Goal: Task Accomplishment & Management: Complete application form

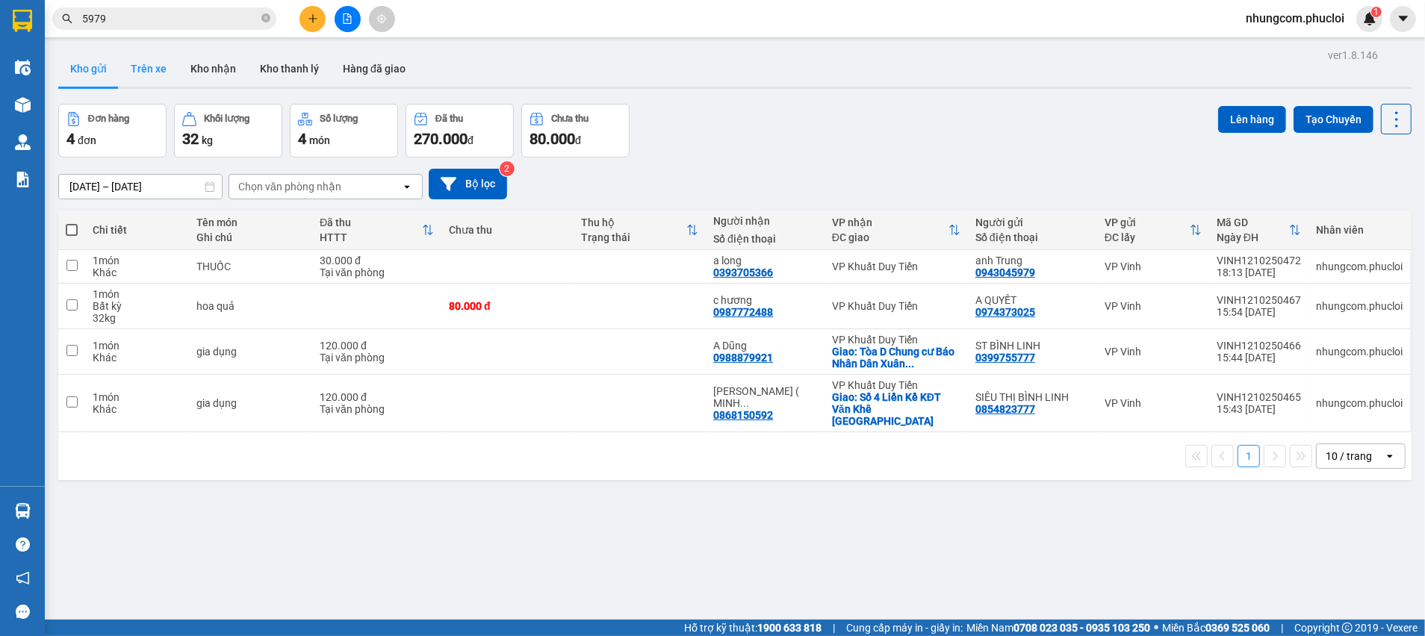
click at [155, 75] on button "Trên xe" at bounding box center [149, 69] width 60 height 36
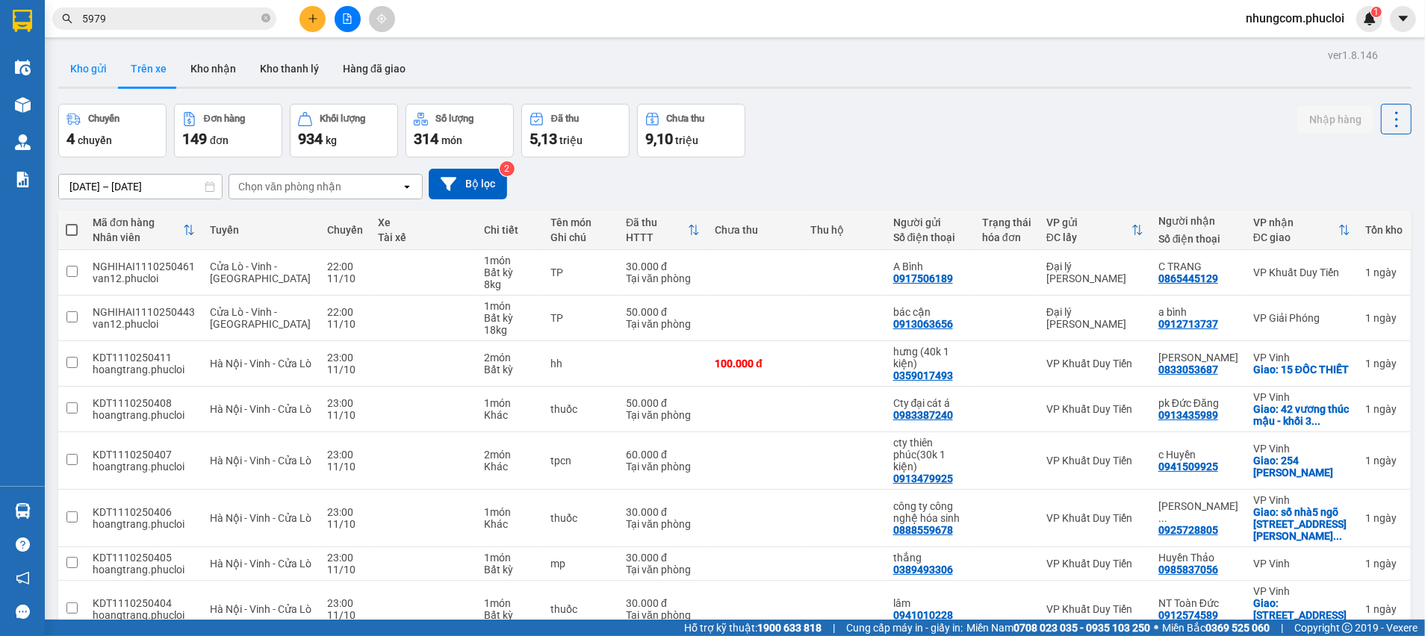
click at [111, 72] on button "Kho gửi" at bounding box center [88, 69] width 60 height 36
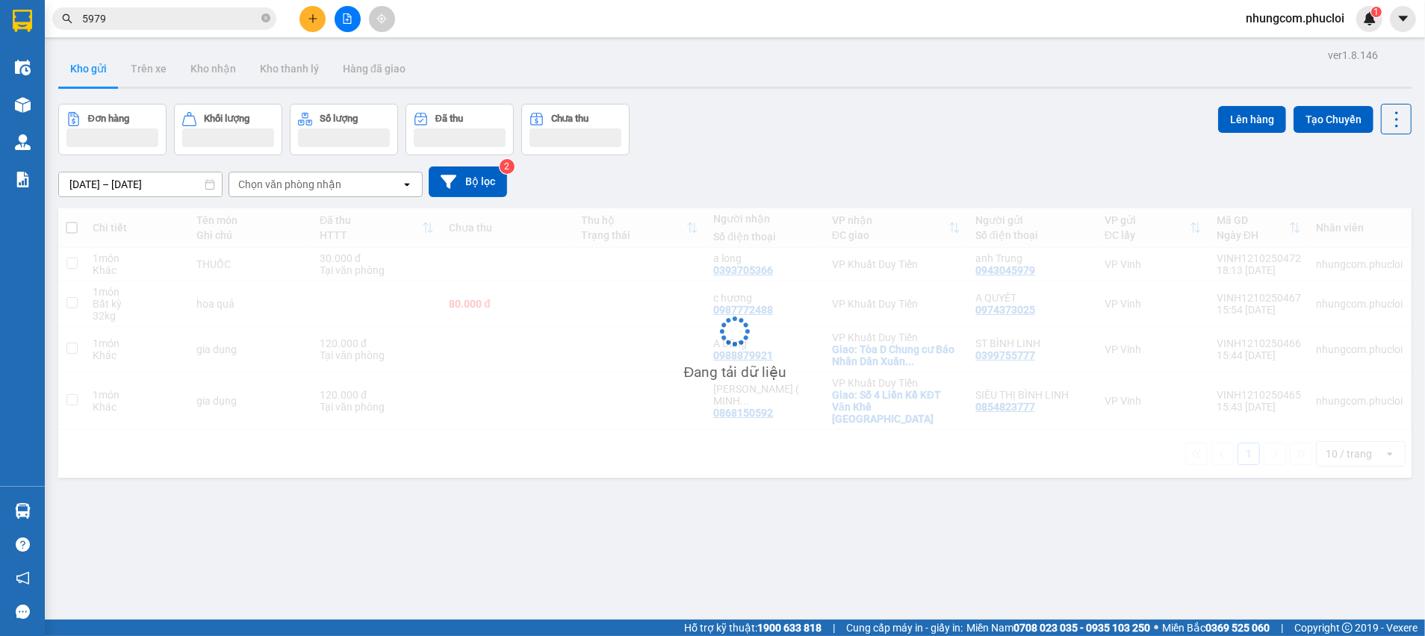
click at [764, 135] on div "Đơn hàng Khối lượng Số lượng Đã thu Chưa thu Lên hàng Tạo Chuyến" at bounding box center [734, 130] width 1353 height 52
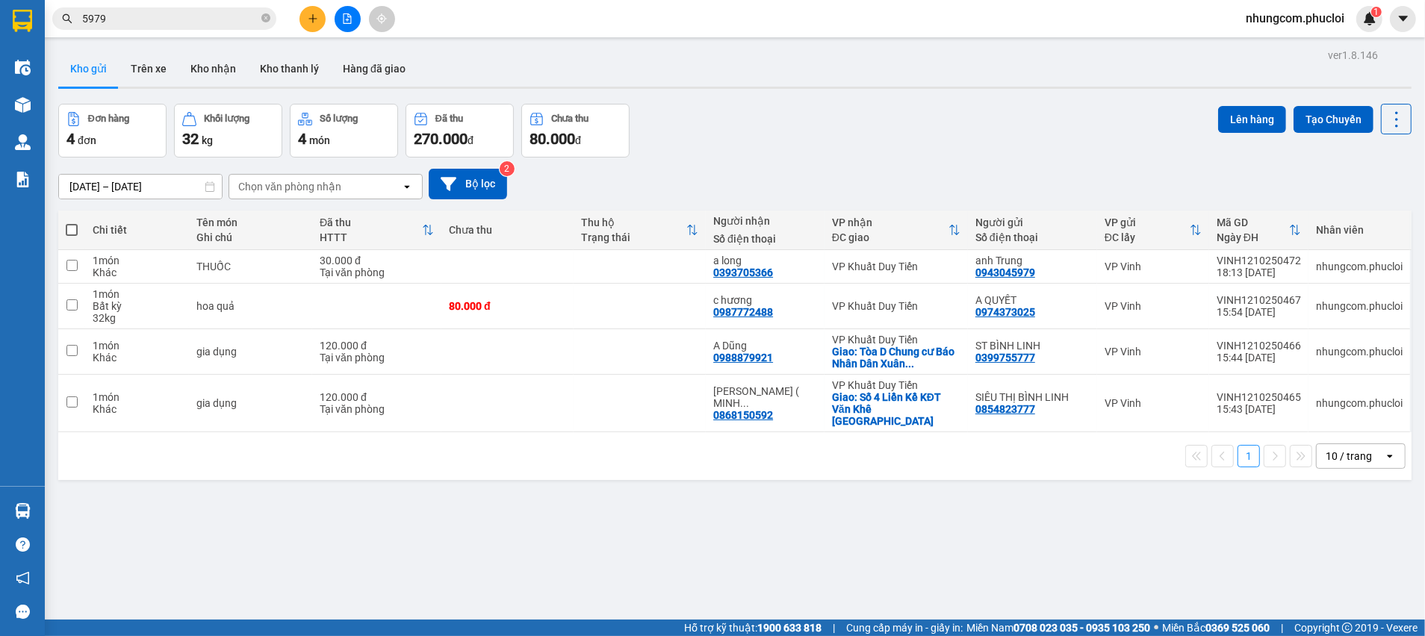
drag, startPoint x: 554, startPoint y: 457, endPoint x: 540, endPoint y: 518, distance: 62.9
click at [551, 472] on div "ver 1.8.146 Kho gửi Trên xe Kho nhận Kho thanh [PERSON_NAME] đã giao Đơn hàng 4…" at bounding box center [734, 363] width 1365 height 636
click at [533, 534] on div "ver 1.8.146 Kho gửi Trên xe Kho nhận Kho thanh [PERSON_NAME] đã giao Đơn hàng 4…" at bounding box center [734, 363] width 1365 height 636
click at [437, 544] on div "ver 1.8.146 Kho gửi Trên xe Kho nhận Kho thanh [PERSON_NAME] đã giao Đơn hàng 4…" at bounding box center [734, 363] width 1365 height 636
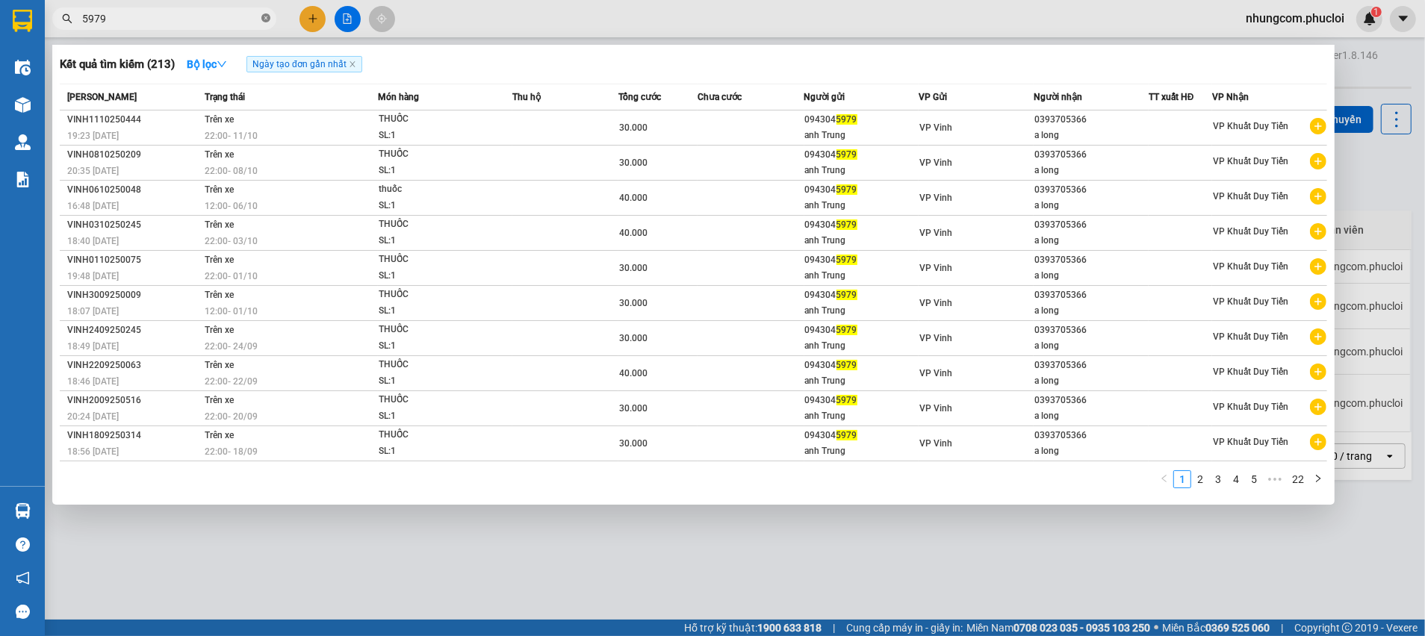
click at [263, 13] on icon "close-circle" at bounding box center [265, 17] width 9 height 9
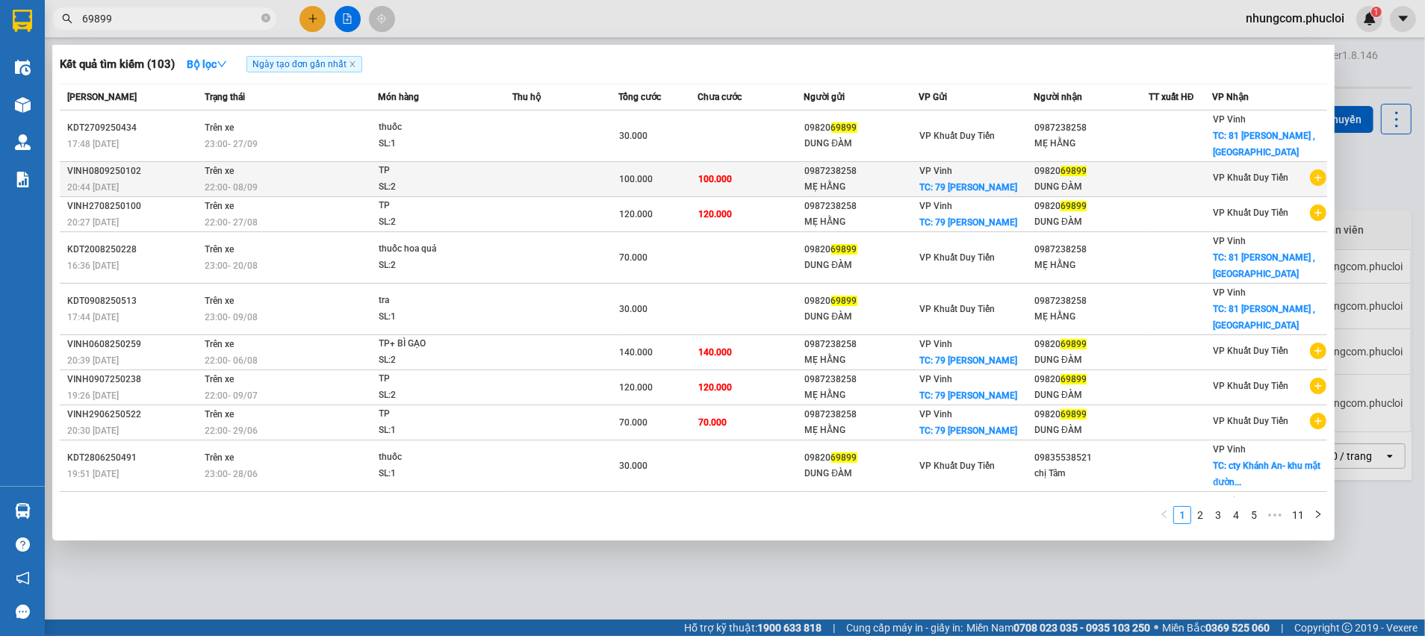
type input "69899"
click at [1016, 164] on div "VP Vinh TC: 79 [PERSON_NAME]" at bounding box center [976, 179] width 114 height 33
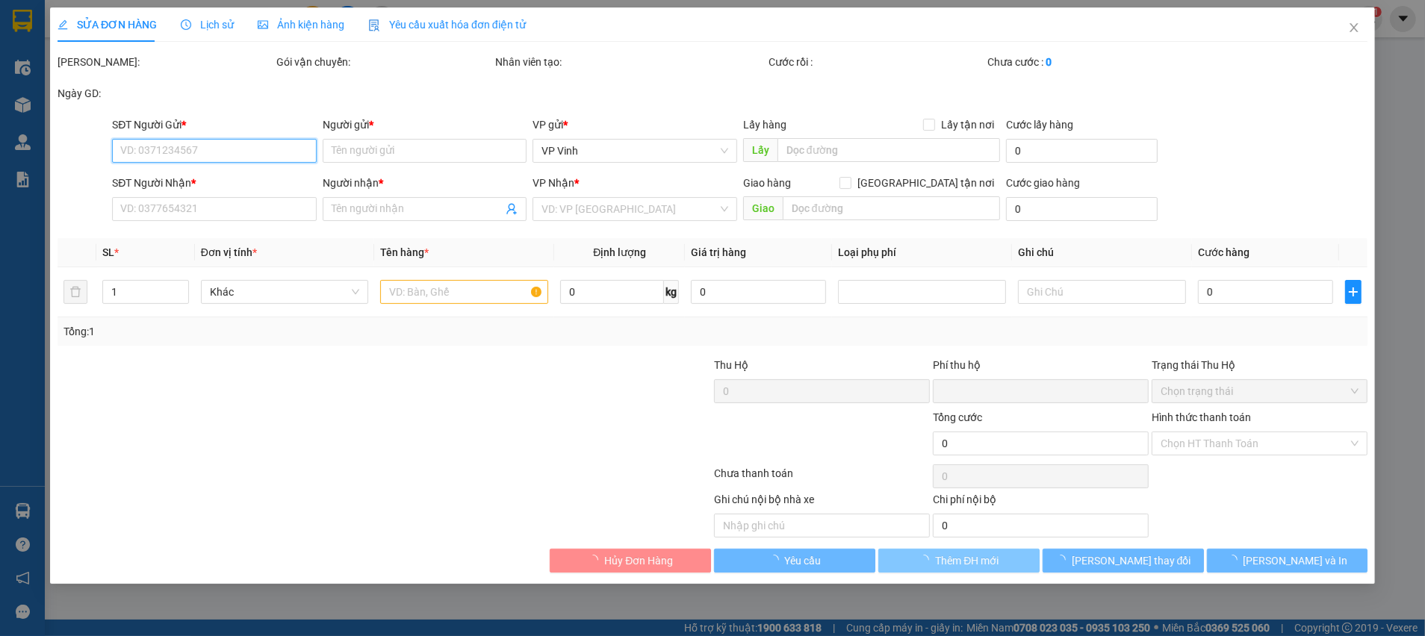
type input "0987238258"
type input "MẸ HẰNG"
checkbox input "true"
type input "79 [PERSON_NAME]"
type input "0982069899"
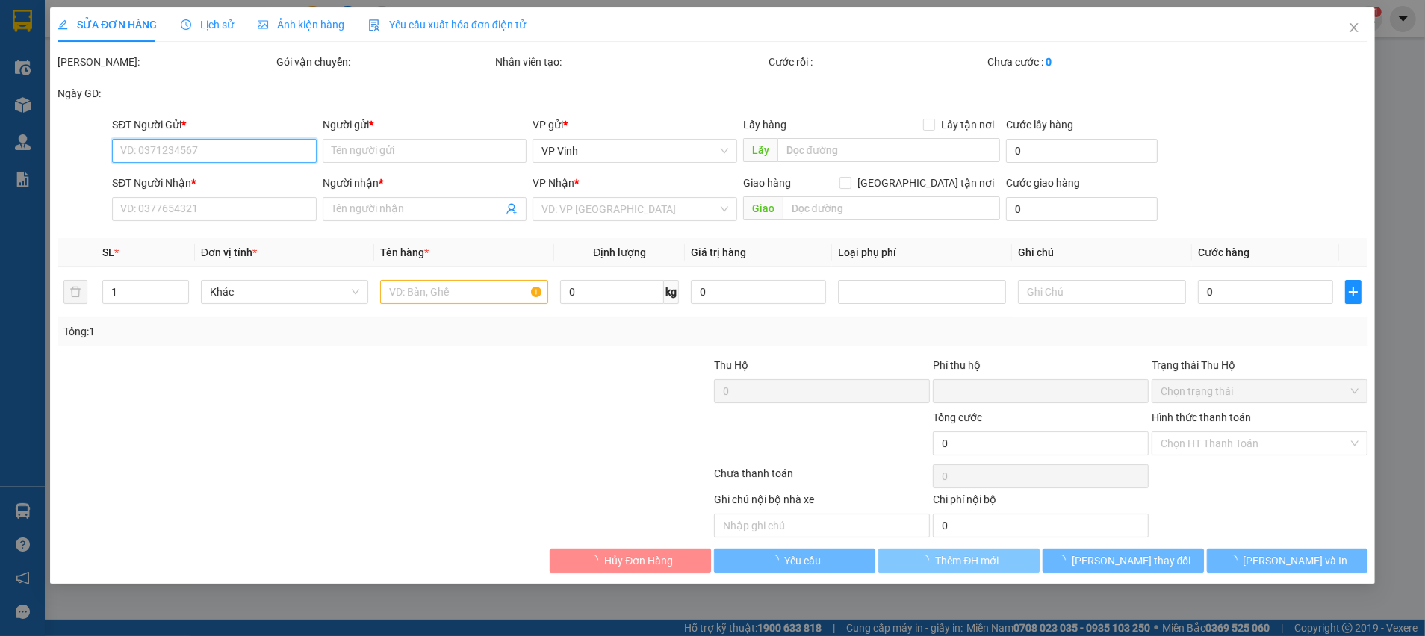
type input "DUNG ĐÀM"
type input "0"
type input "100.000"
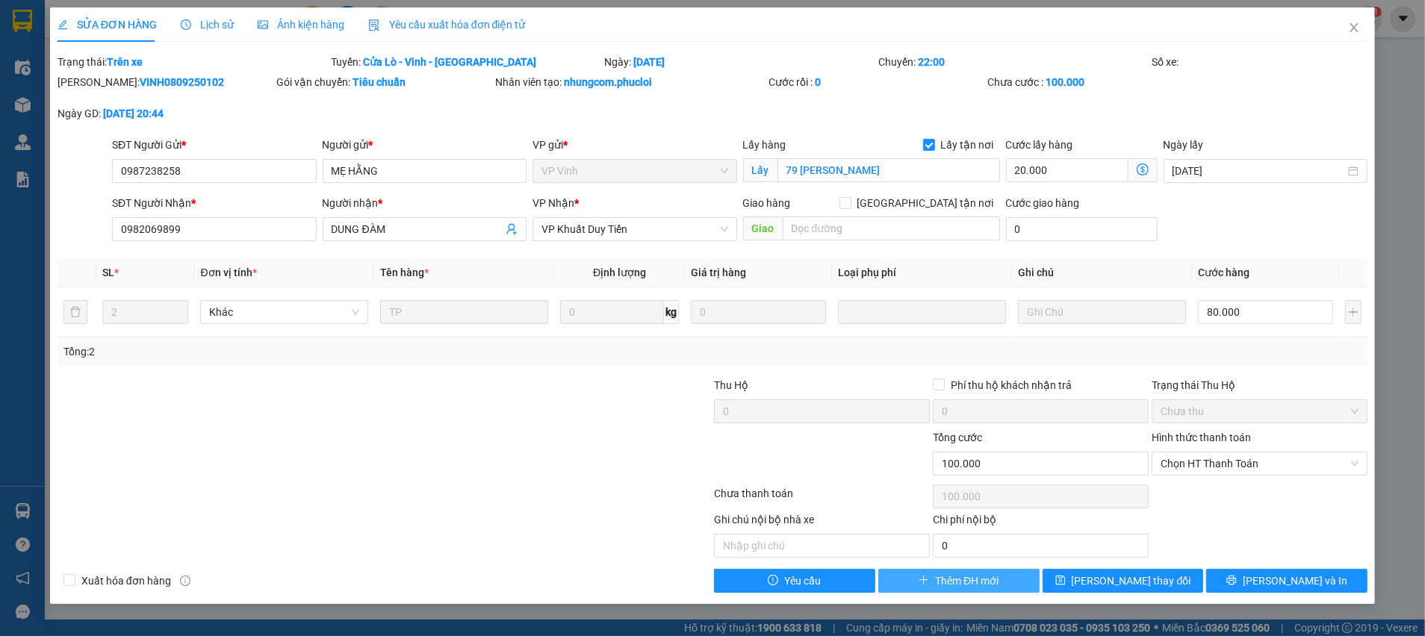
click at [943, 584] on span "Thêm ĐH mới" at bounding box center [966, 581] width 63 height 16
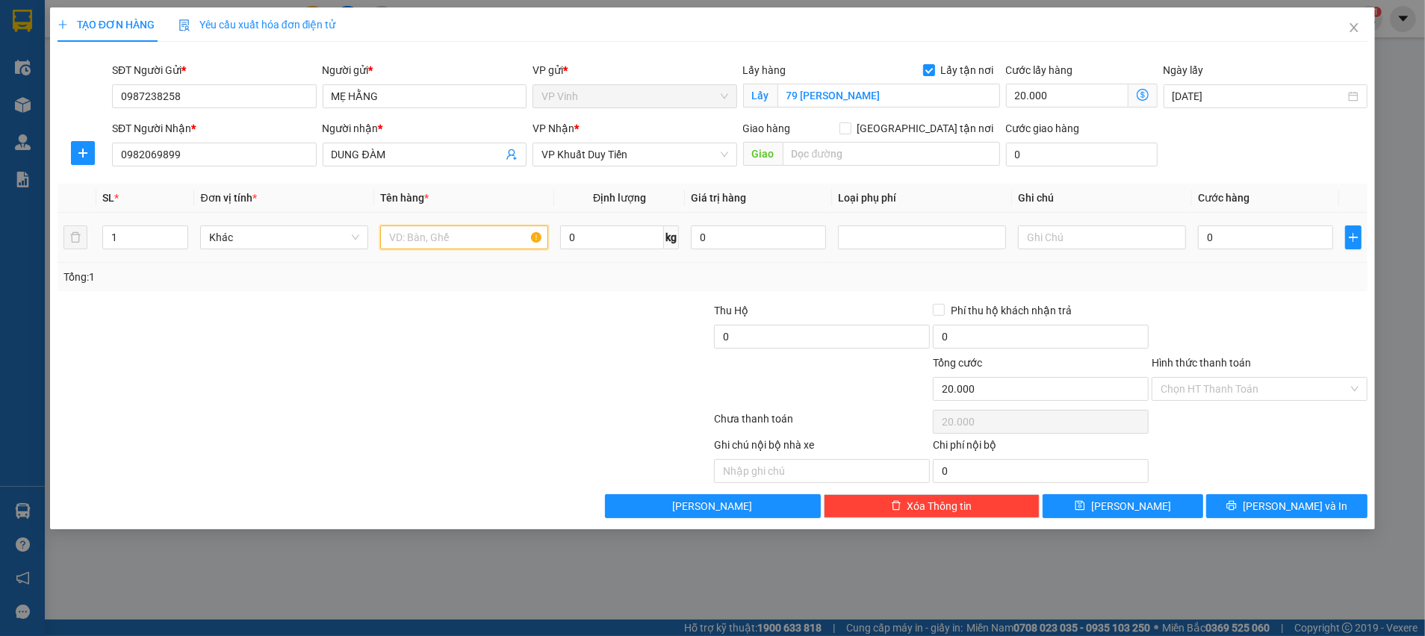
click at [400, 240] on input "text" at bounding box center [464, 238] width 168 height 24
type input "TP"
click at [1293, 235] on input "0" at bounding box center [1265, 238] width 135 height 24
type input "5"
type input "20.005"
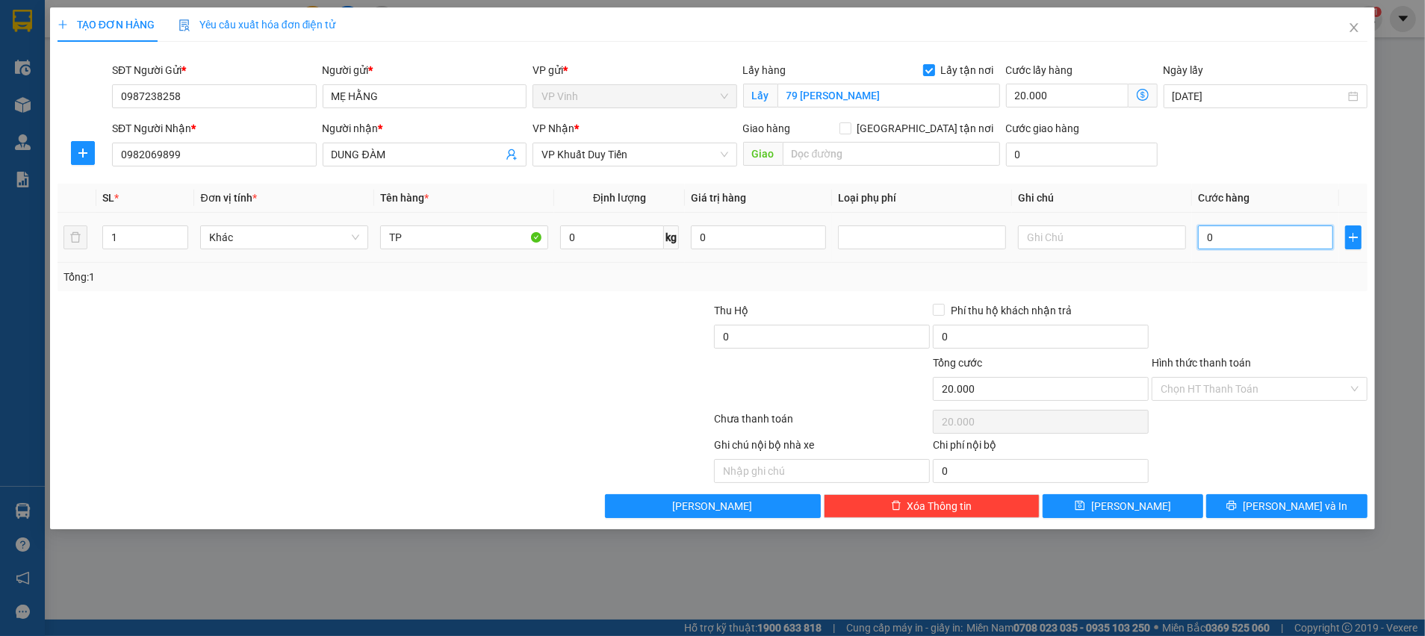
type input "20.005"
type input "50"
type input "20.050"
type input "50.000"
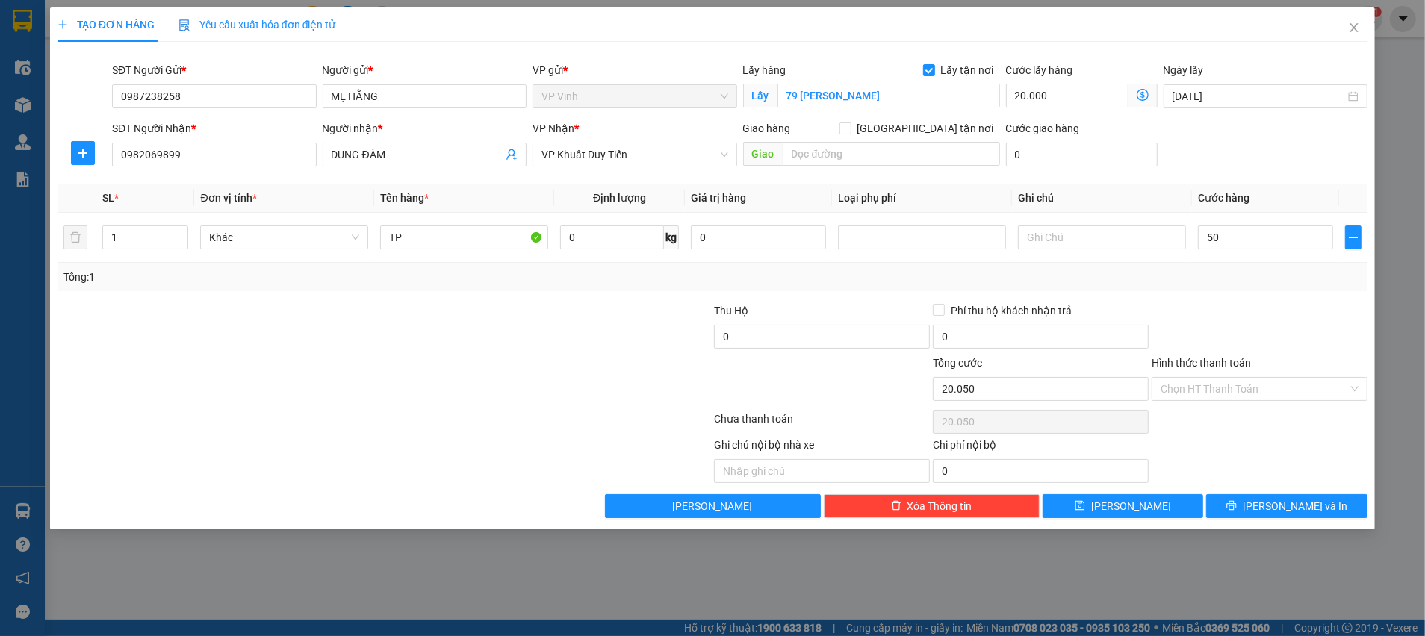
type input "70.000"
drag, startPoint x: 1344, startPoint y: 445, endPoint x: 1312, endPoint y: 504, distance: 67.2
click at [1344, 446] on div "Ghi chú nội bộ nhà xe Chi phí nội bộ 0" at bounding box center [712, 460] width 1313 height 46
click at [1306, 506] on span "[PERSON_NAME] và In" at bounding box center [1295, 506] width 105 height 16
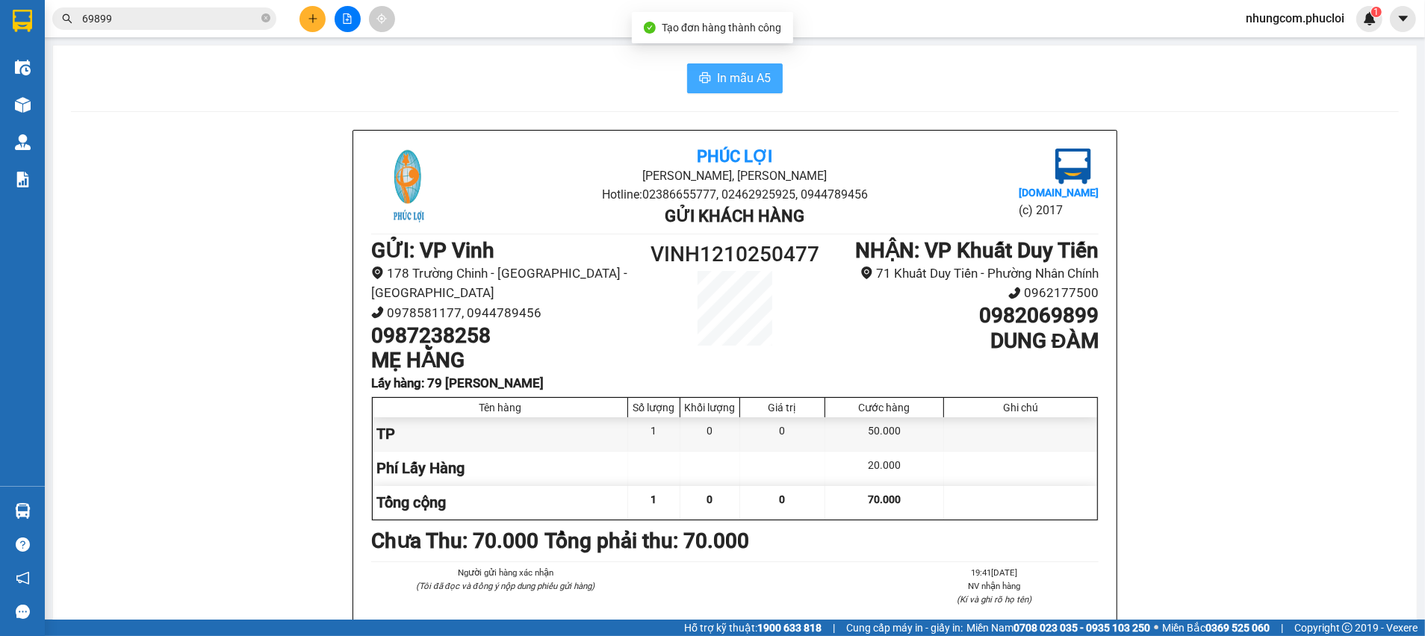
click at [700, 80] on icon "printer" at bounding box center [705, 77] width 11 height 10
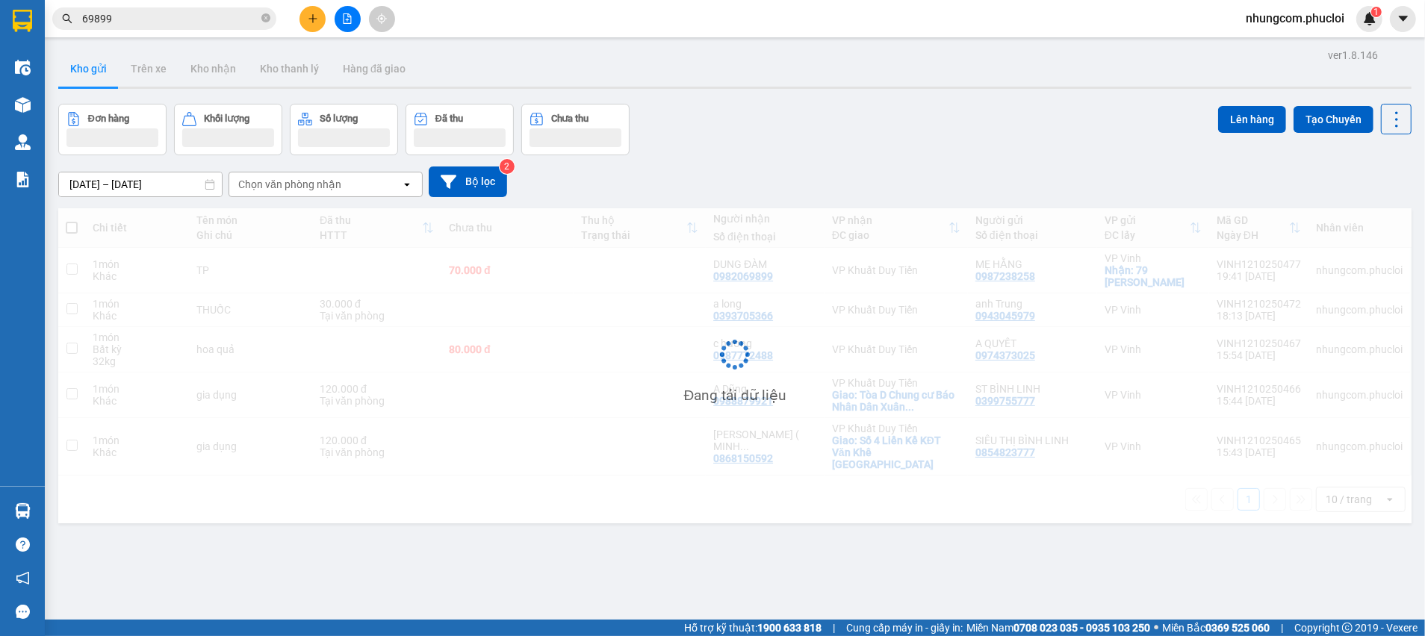
click at [982, 125] on div "Đơn hàng Khối lượng Số lượng Đã thu Chưa thu Lên hàng Tạo Chuyến" at bounding box center [734, 130] width 1353 height 52
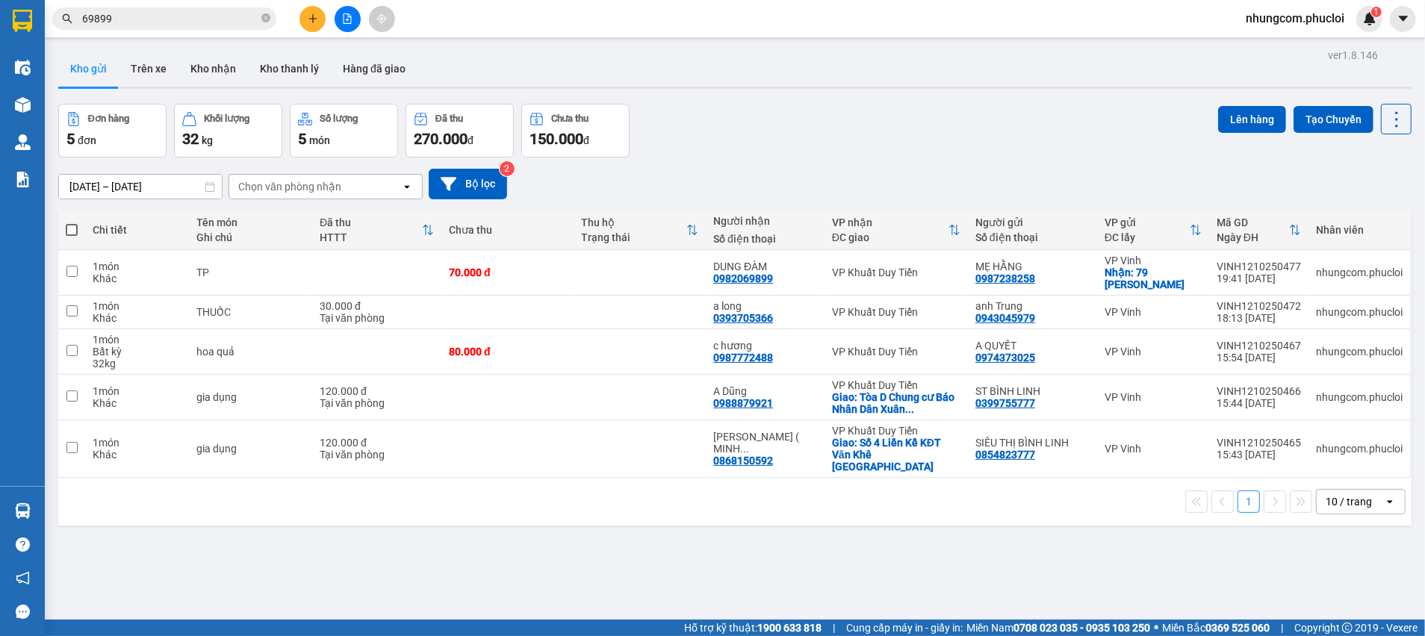
click at [981, 124] on div "Đơn hàng 5 đơn Khối lượng 32 kg Số lượng 5 món Đã thu 270.000 đ Chưa thu 150.00…" at bounding box center [734, 131] width 1353 height 54
click at [893, 111] on div "Đơn hàng 5 đơn Khối lượng 32 kg Số lượng 5 món Đã thu 270.000 đ Chưa thu 150.00…" at bounding box center [734, 131] width 1353 height 54
click at [764, 158] on div "[DATE] – [DATE] Press the down arrow key to interact with the calendar and sele…" at bounding box center [734, 184] width 1353 height 53
click at [933, 121] on div "Đơn hàng 5 đơn Khối lượng 32 kg Số lượng 5 món Đã thu 270.000 đ Chưa thu 150.00…" at bounding box center [734, 131] width 1353 height 54
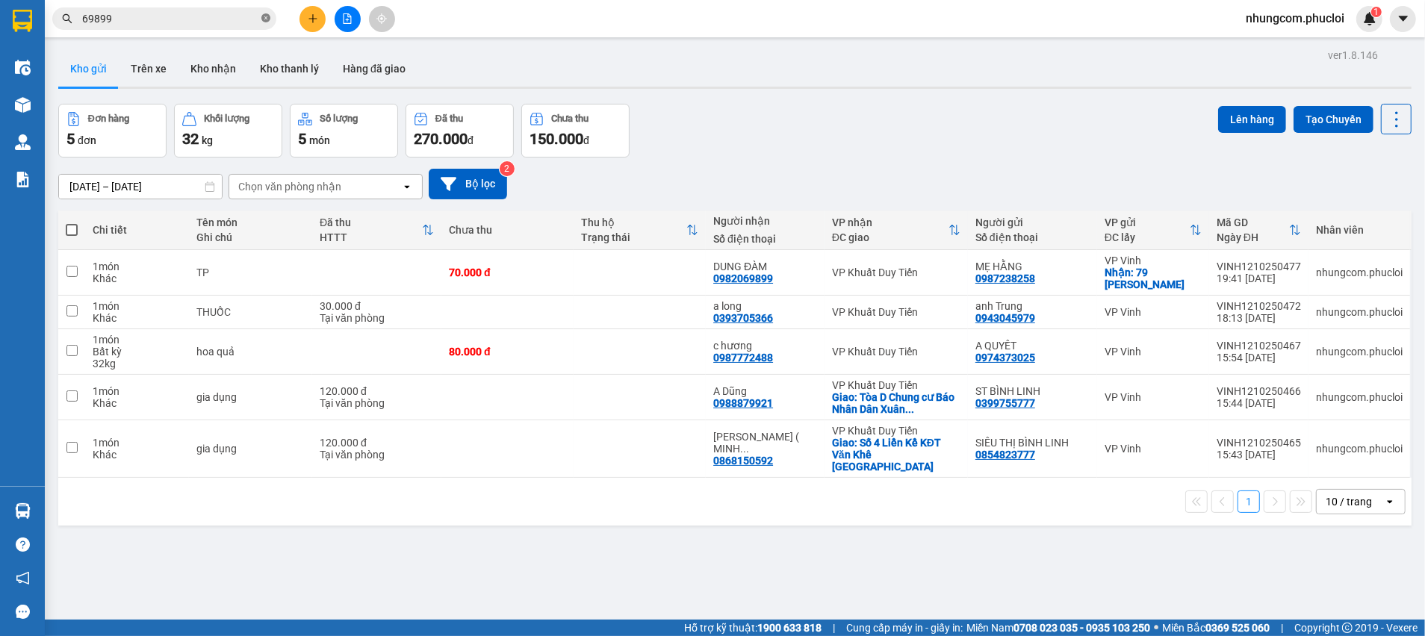
click at [261, 15] on icon "close-circle" at bounding box center [265, 17] width 9 height 9
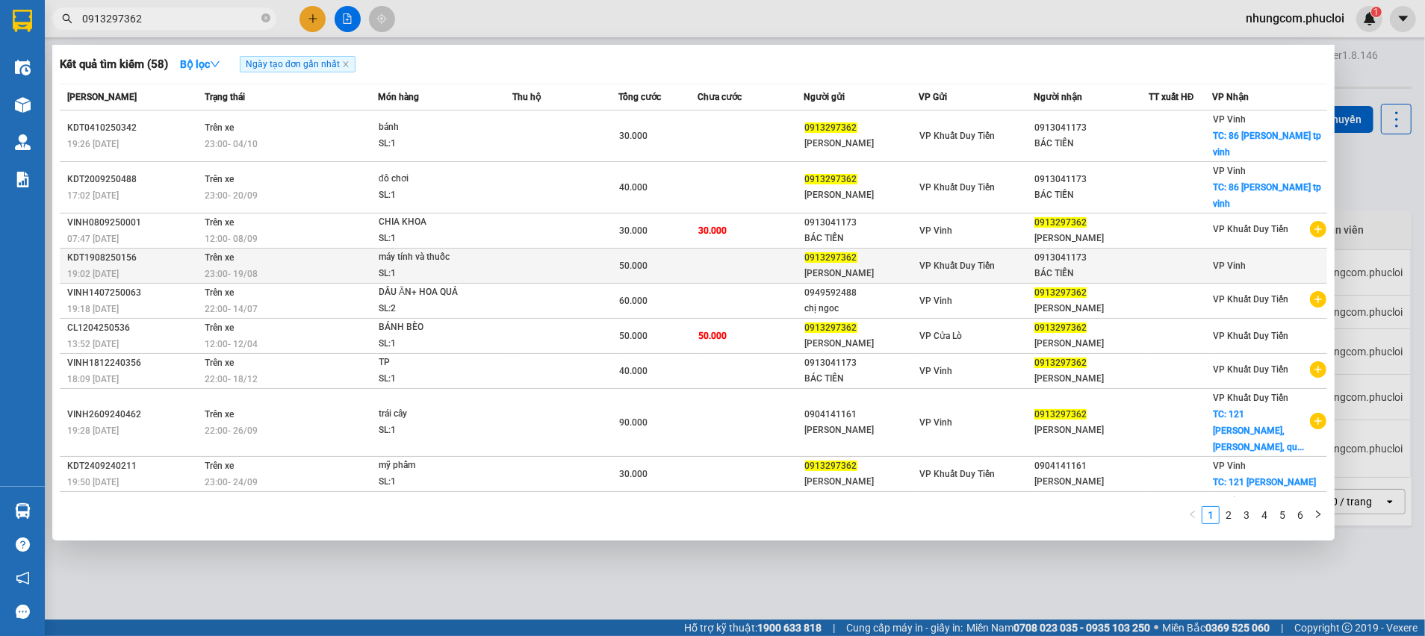
type input "0913297362"
click at [843, 270] on div "[PERSON_NAME]" at bounding box center [862, 274] width 114 height 16
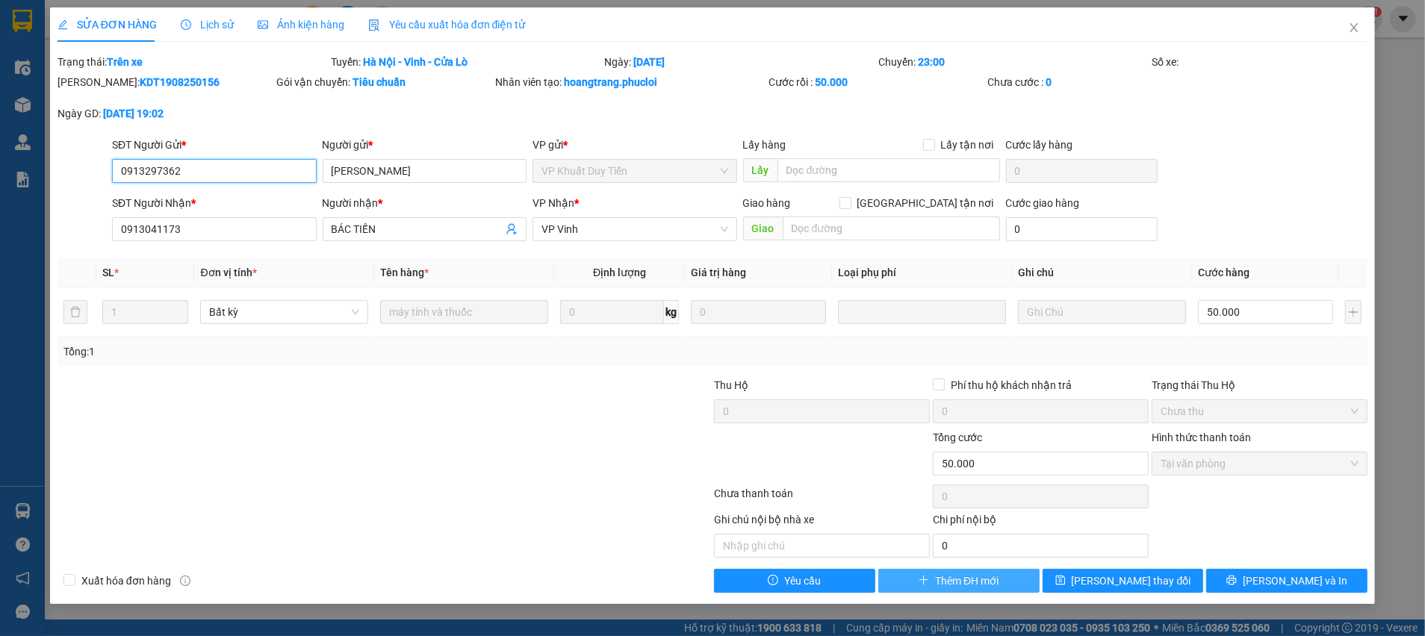
type input "0913297362"
type input "[PERSON_NAME]"
type input "0913041173"
type input "BÁC TIẾN"
type input "0"
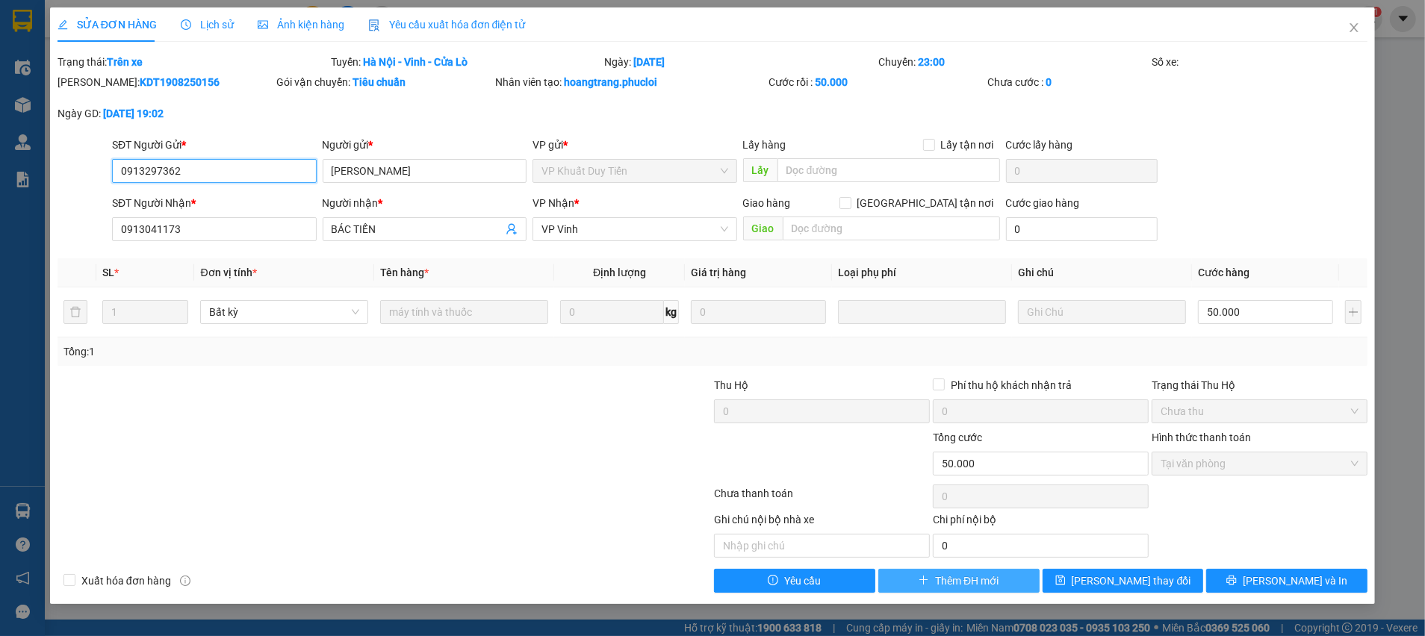
type input "50.000"
click at [964, 577] on span "Thêm ĐH mới" at bounding box center [966, 581] width 63 height 16
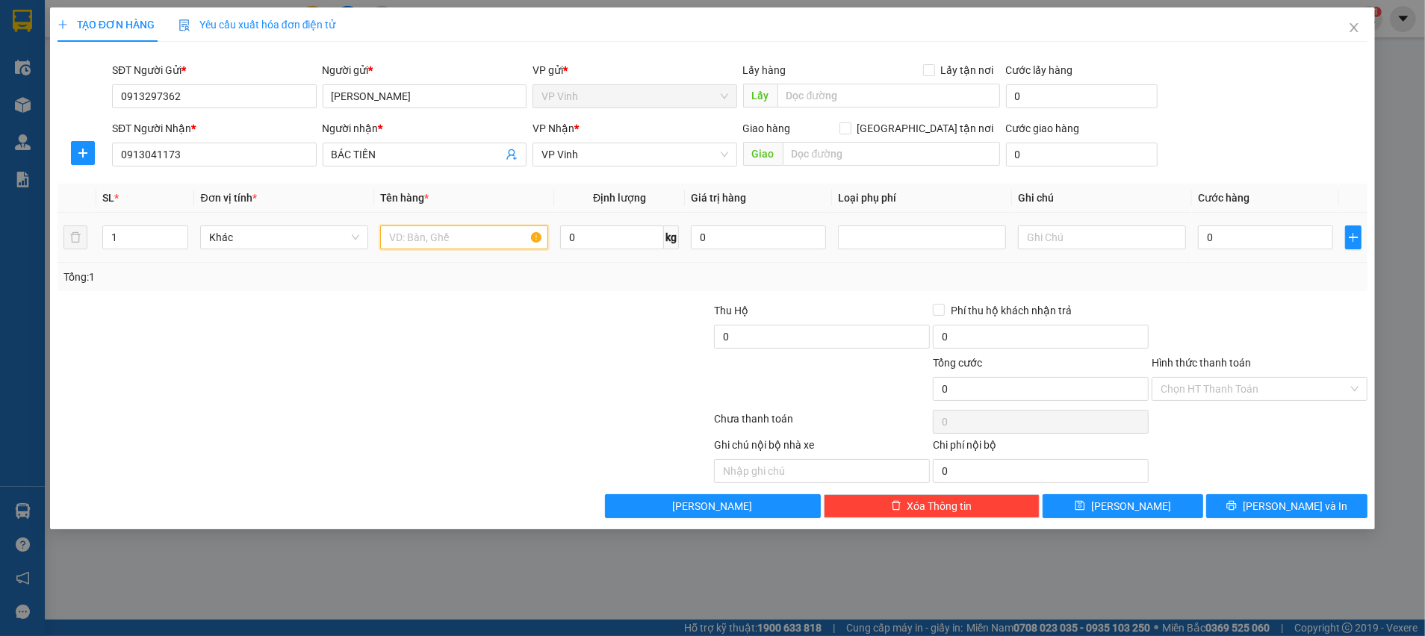
click at [422, 247] on input "text" at bounding box center [464, 238] width 168 height 24
type input "TP"
click at [247, 94] on input "0913297362" at bounding box center [214, 96] width 205 height 24
drag, startPoint x: 248, startPoint y: 95, endPoint x: 231, endPoint y: 96, distance: 17.2
click at [247, 93] on input "0913297362" at bounding box center [214, 96] width 205 height 24
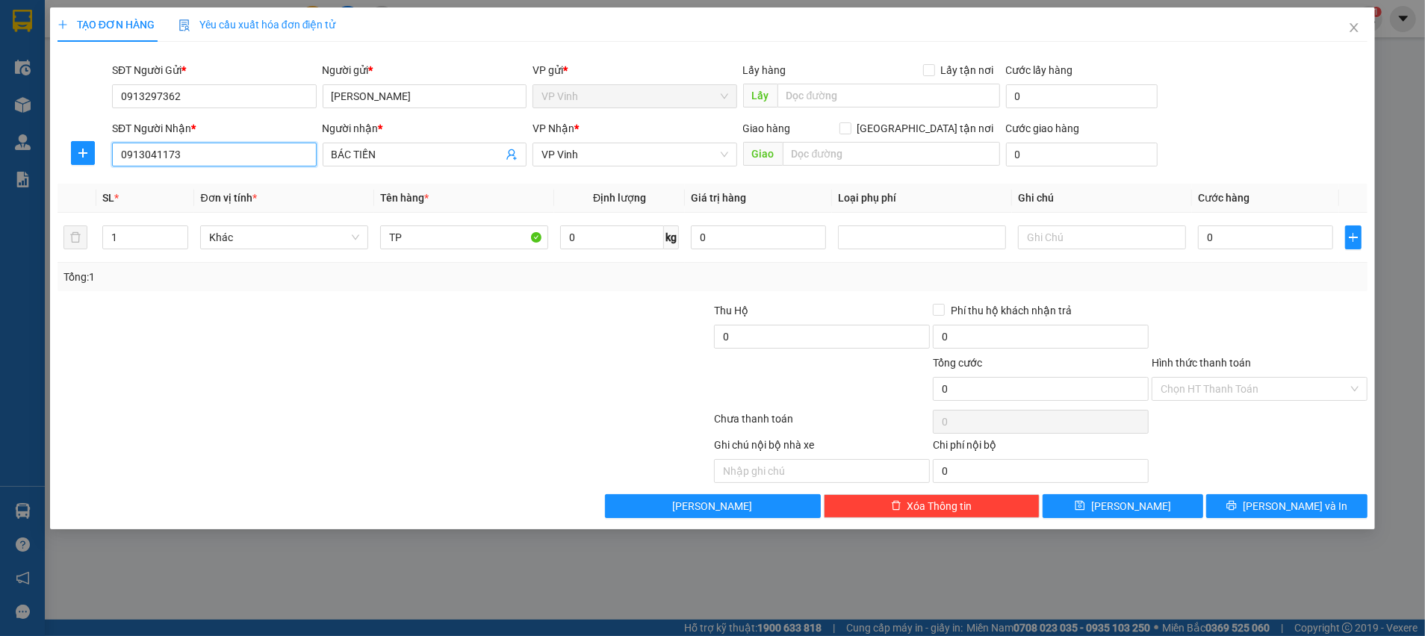
click at [209, 152] on input "0913041173" at bounding box center [214, 155] width 205 height 24
paste input "297362"
type input "0913297362"
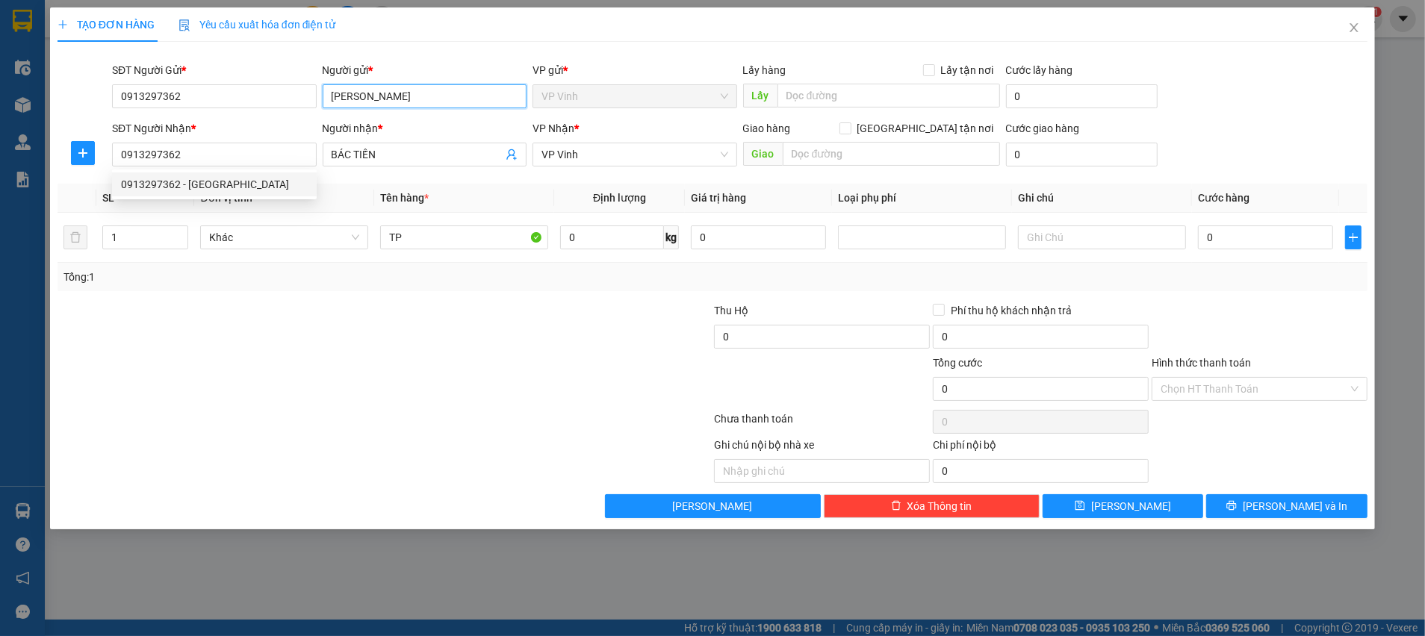
click at [382, 96] on input "[PERSON_NAME]" at bounding box center [425, 96] width 205 height 24
drag, startPoint x: 384, startPoint y: 94, endPoint x: 383, endPoint y: 87, distance: 7.5
click at [385, 94] on input "[PERSON_NAME]" at bounding box center [425, 96] width 205 height 24
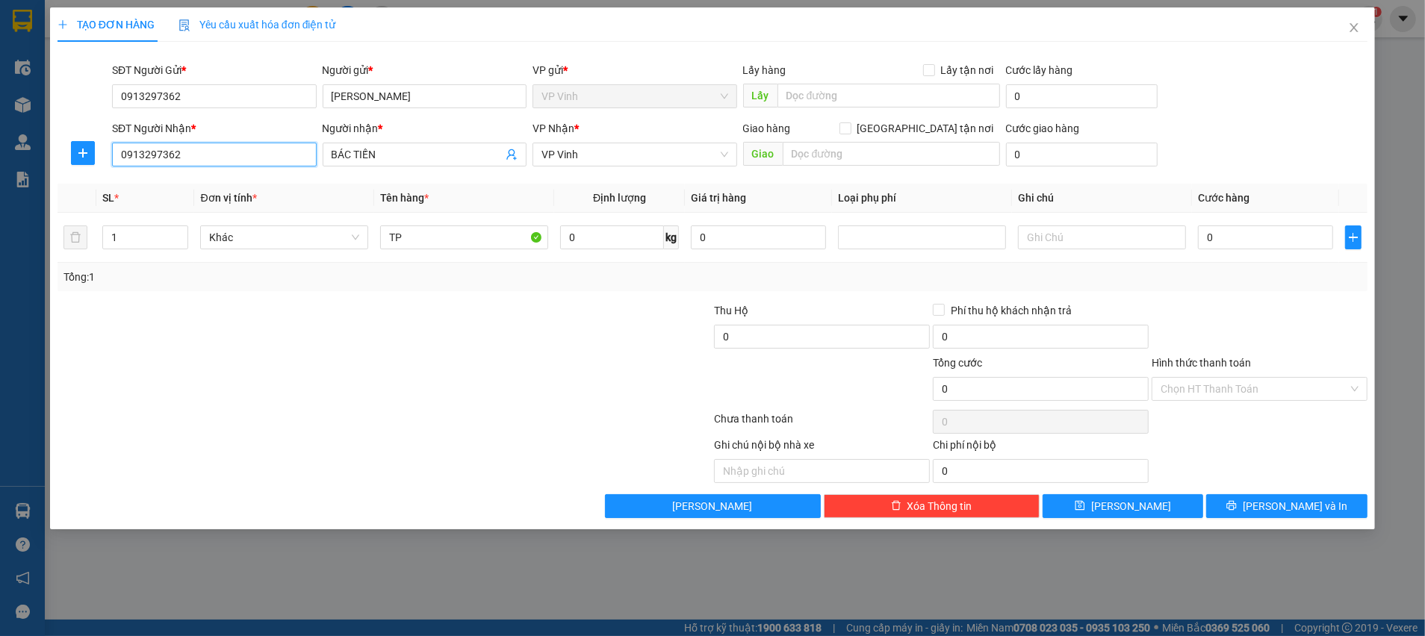
click at [258, 156] on input "0913297362" at bounding box center [214, 155] width 205 height 24
click at [209, 187] on div "0913297362 - [GEOGRAPHIC_DATA]" at bounding box center [214, 184] width 187 height 16
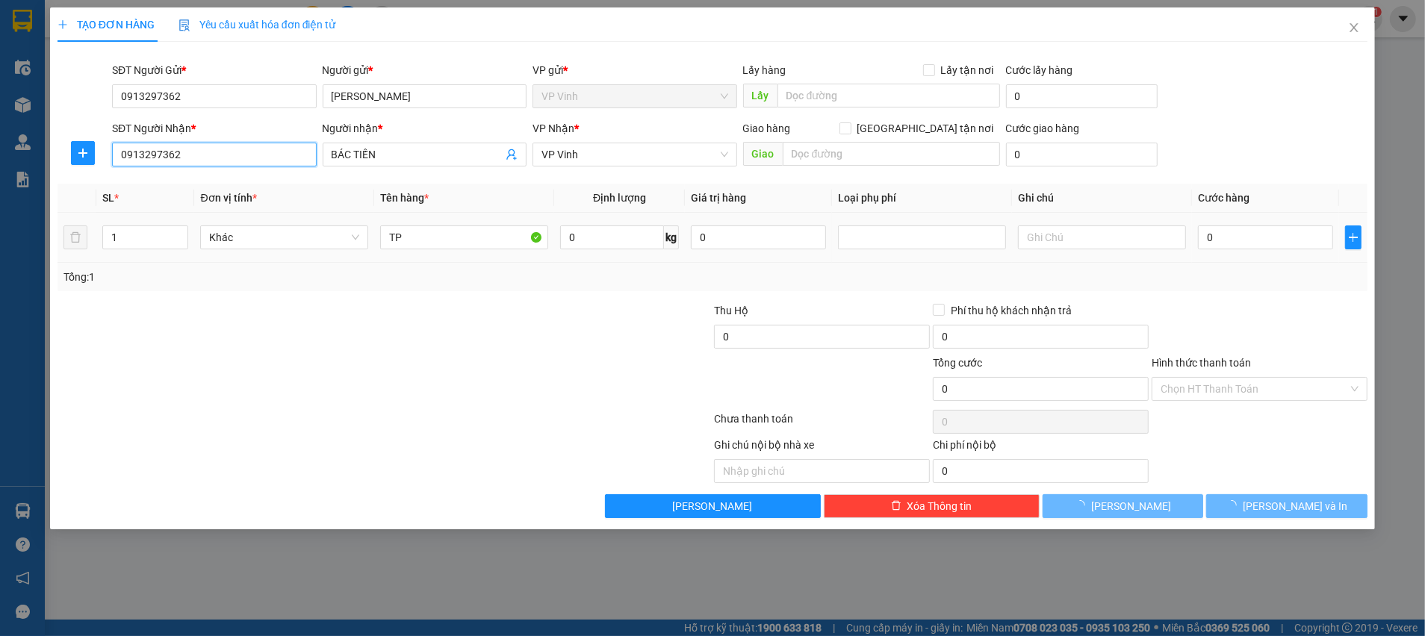
type input "[PERSON_NAME]"
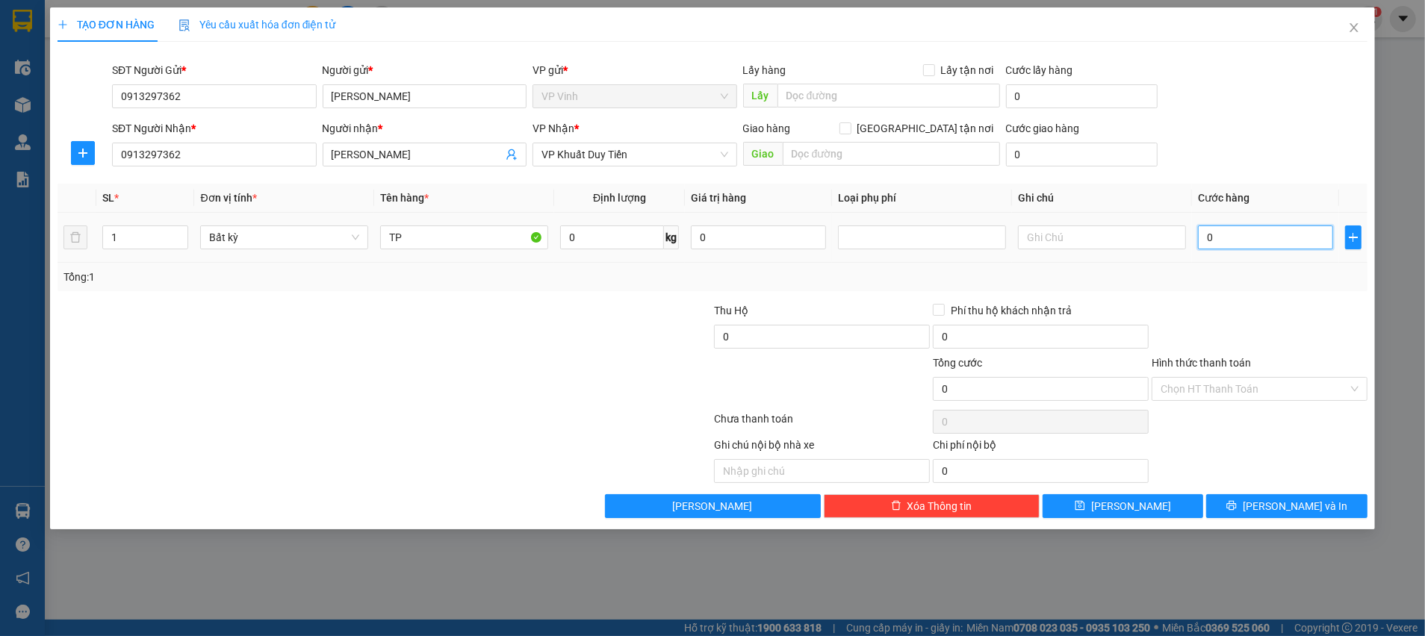
click at [1241, 243] on input "0" at bounding box center [1265, 238] width 135 height 24
type input "6"
type input "60"
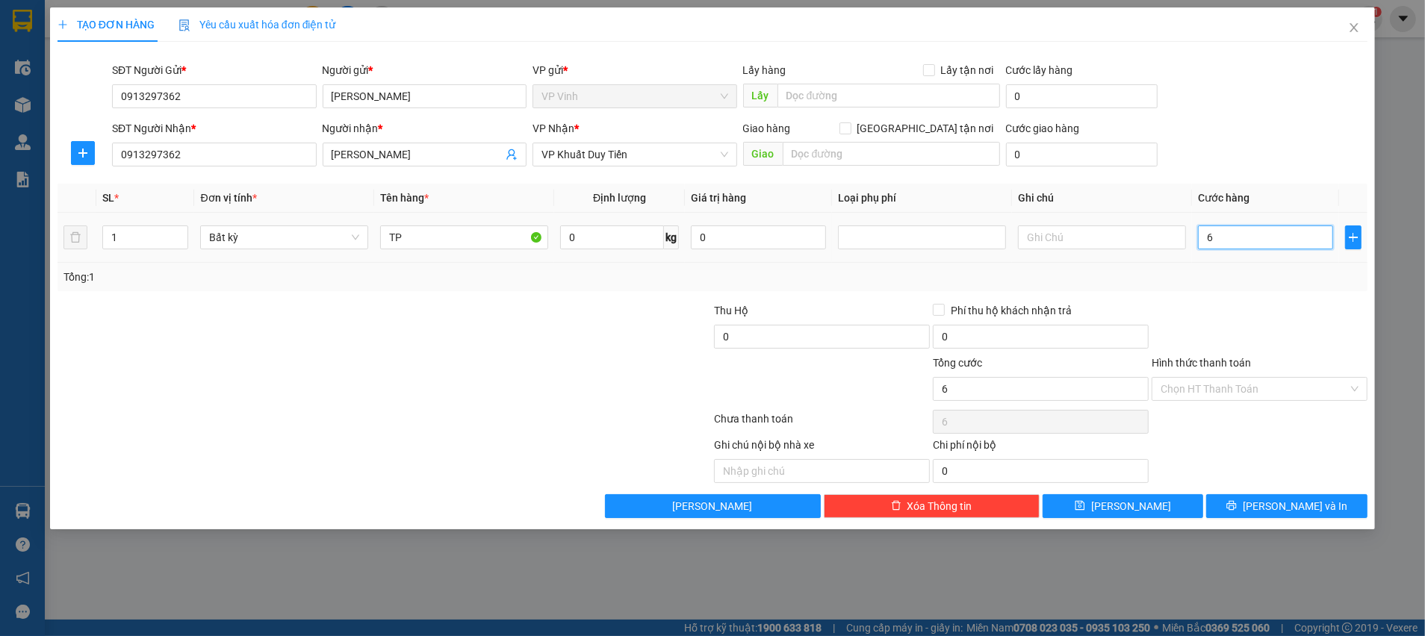
type input "60"
type input "60.000"
click at [1246, 393] on input "Hình thức thanh toán" at bounding box center [1254, 389] width 187 height 22
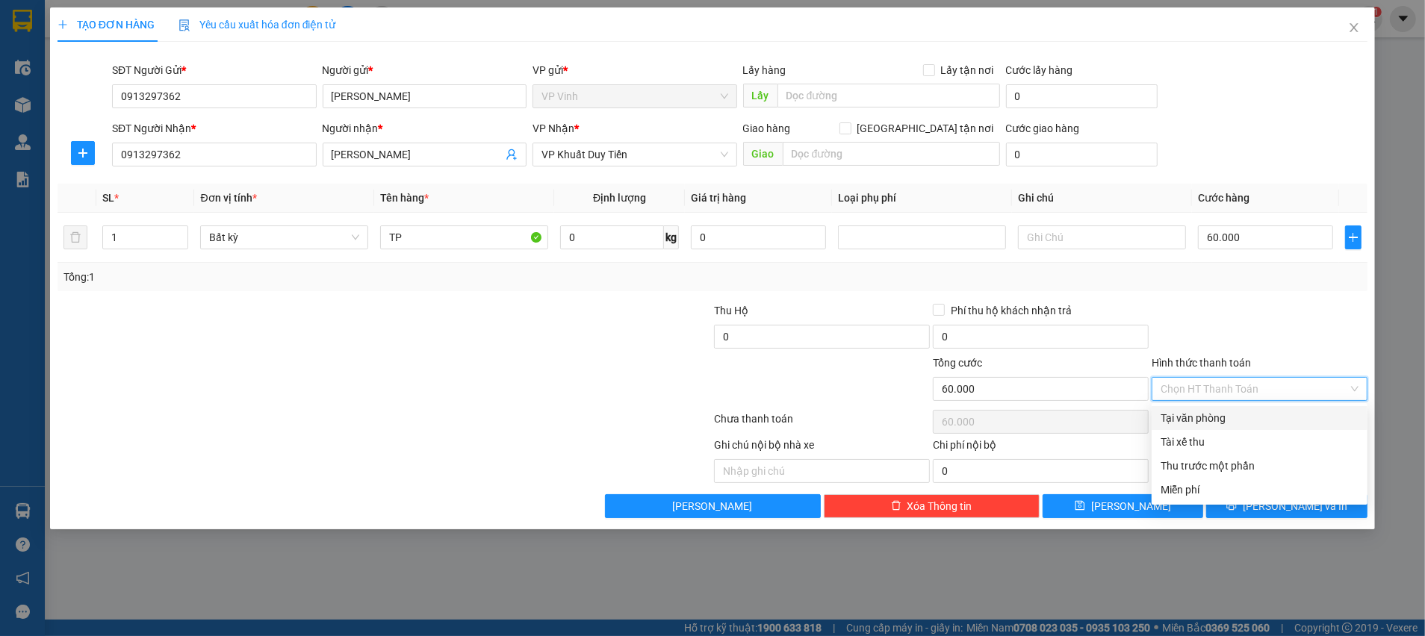
click at [1240, 406] on div "Tại văn phòng" at bounding box center [1260, 418] width 216 height 24
type input "0"
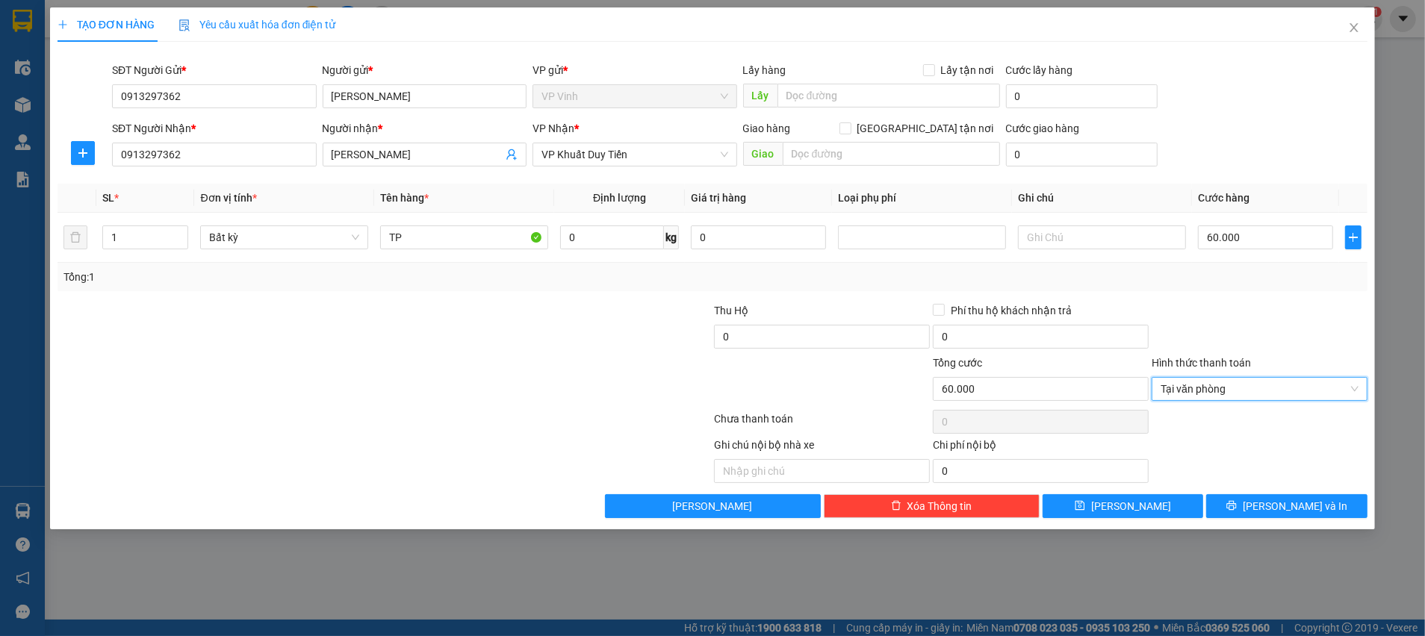
click at [1246, 323] on div at bounding box center [1259, 328] width 219 height 52
click at [1296, 504] on span "[PERSON_NAME] và In" at bounding box center [1295, 506] width 105 height 16
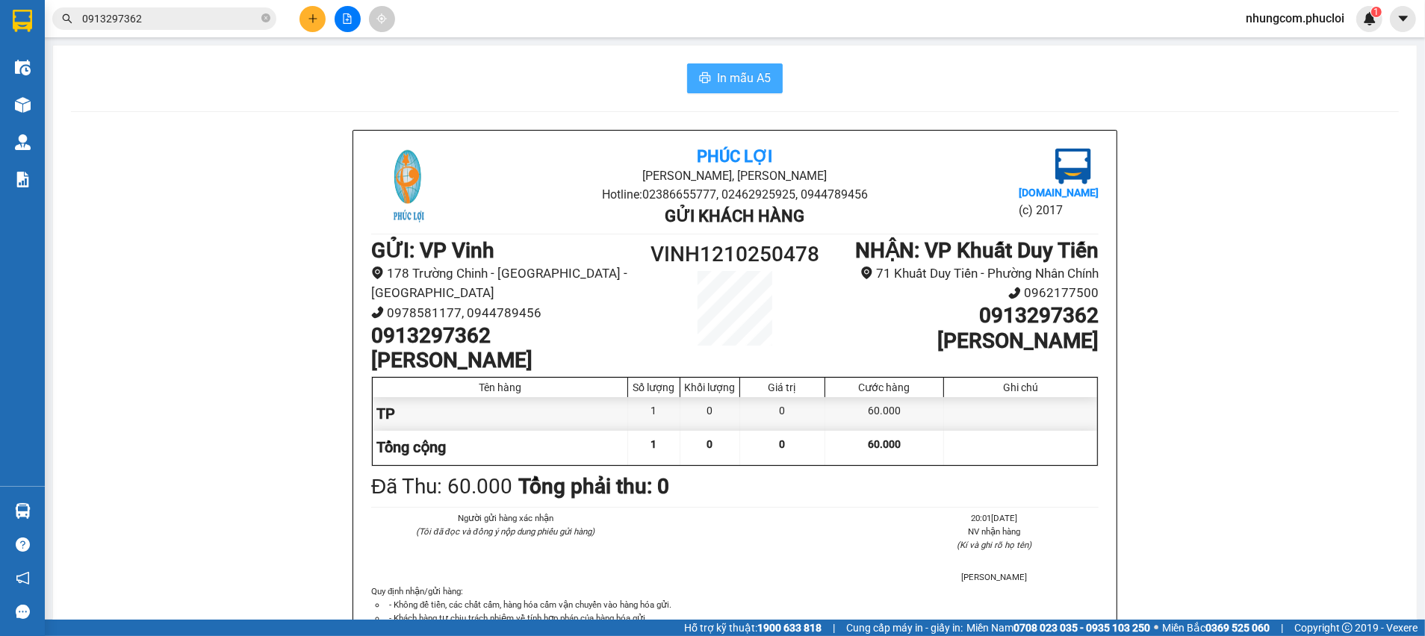
drag, startPoint x: 749, startPoint y: 80, endPoint x: 769, endPoint y: 88, distance: 21.1
click at [748, 79] on span "In mẫu A5" at bounding box center [744, 78] width 54 height 19
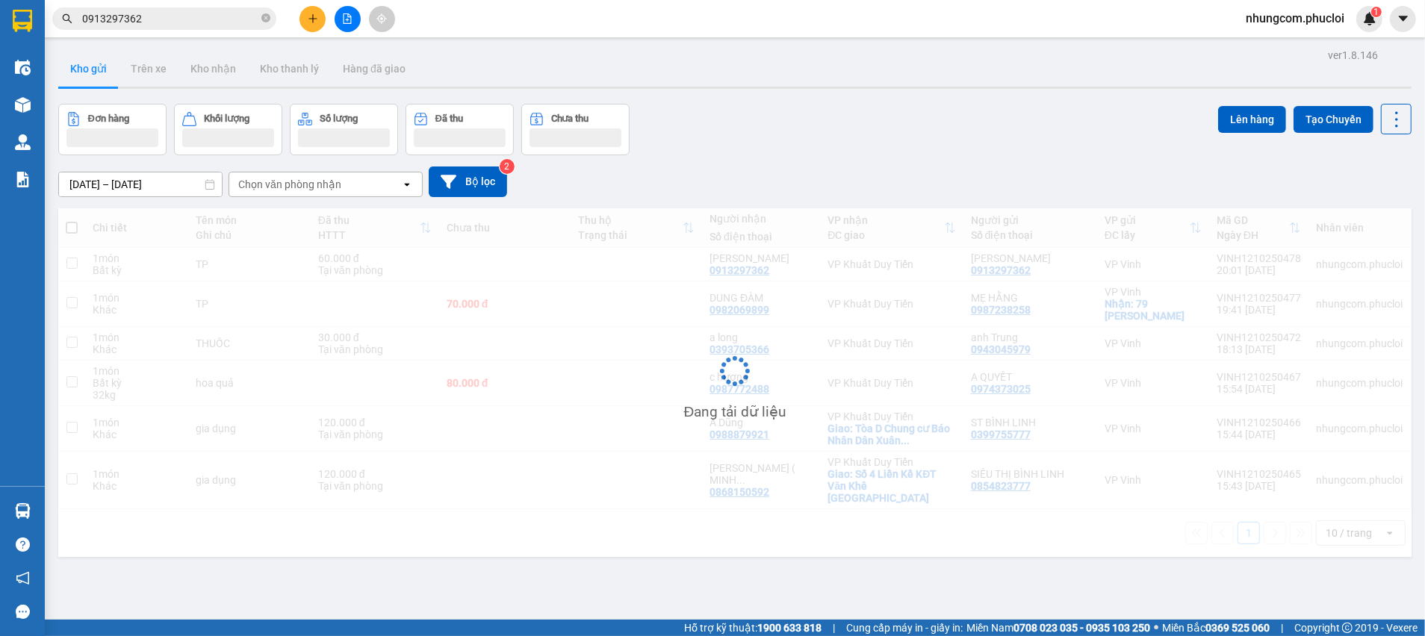
click at [926, 134] on div "Đơn hàng Khối lượng Số lượng Đã thu Chưa thu Lên hàng Tạo Chuyến" at bounding box center [734, 130] width 1353 height 52
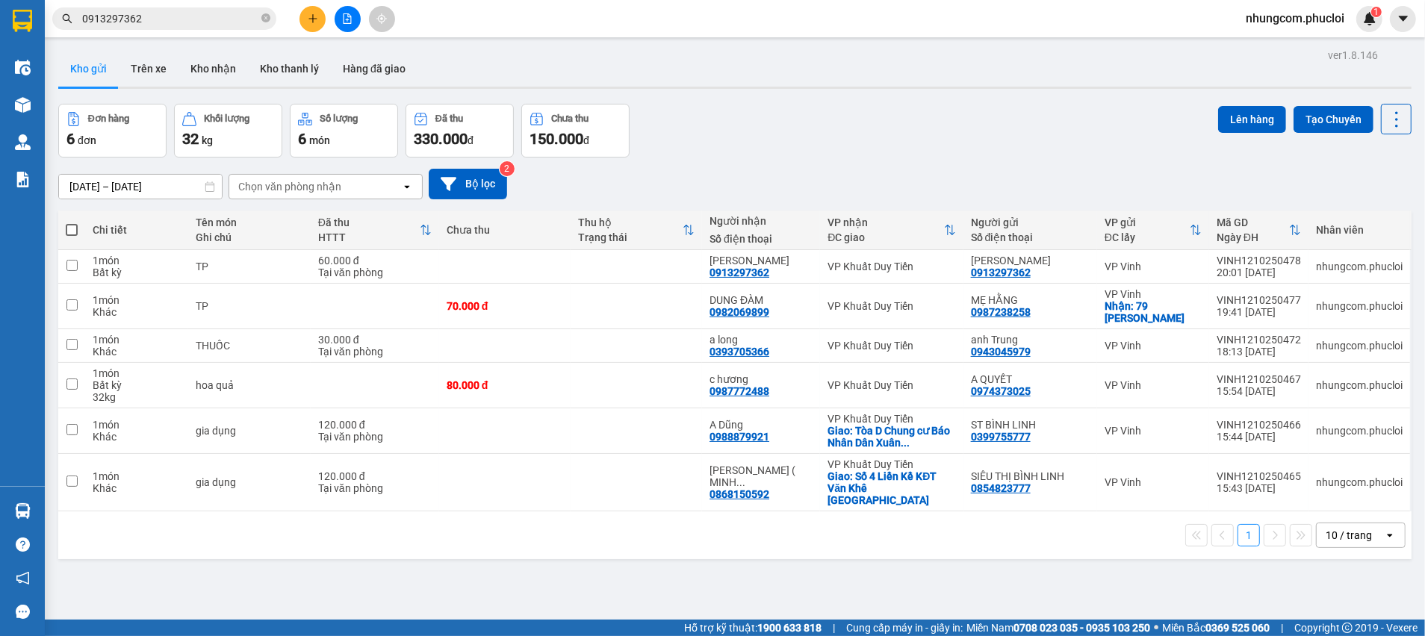
click at [674, 613] on div "ver 1.8.146 Kho gửi Trên xe Kho nhận Kho thanh [PERSON_NAME] đã giao Đơn hàng 6…" at bounding box center [734, 363] width 1365 height 636
click at [808, 196] on div "[DATE] – [DATE] Press the down arrow key to interact with the calendar and sele…" at bounding box center [734, 184] width 1353 height 31
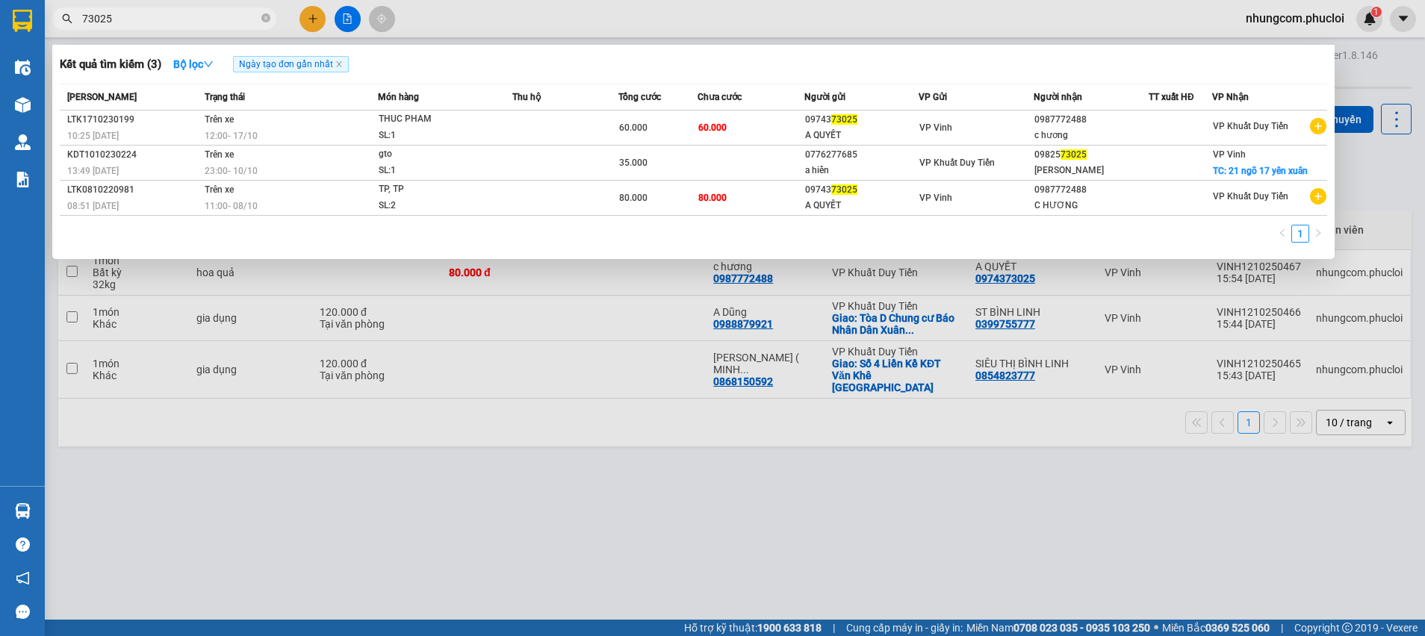
click at [243, 12] on input "73025" at bounding box center [170, 18] width 176 height 16
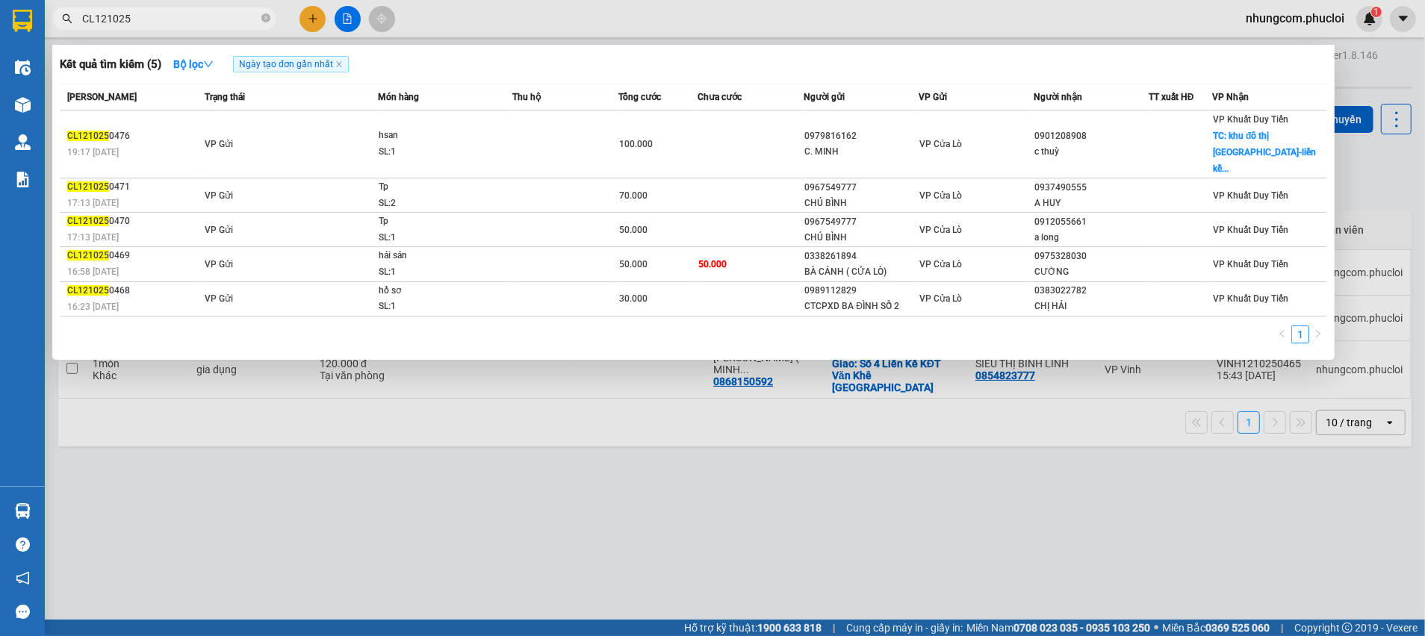
drag, startPoint x: 96, startPoint y: 20, endPoint x: 74, endPoint y: 19, distance: 22.5
click at [74, 19] on span "CL121025" at bounding box center [164, 18] width 224 height 22
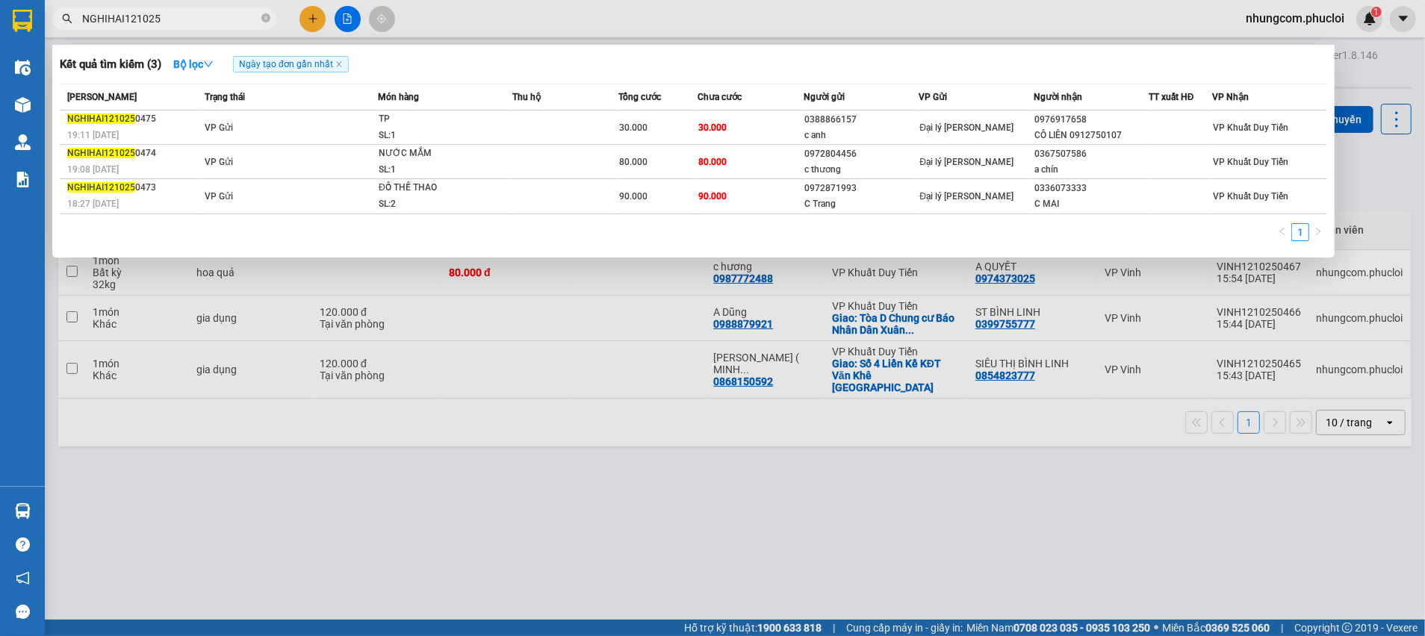
type input "NGHIHAI121025"
click at [536, 506] on div at bounding box center [712, 318] width 1425 height 636
